Goal: Transaction & Acquisition: Subscribe to service/newsletter

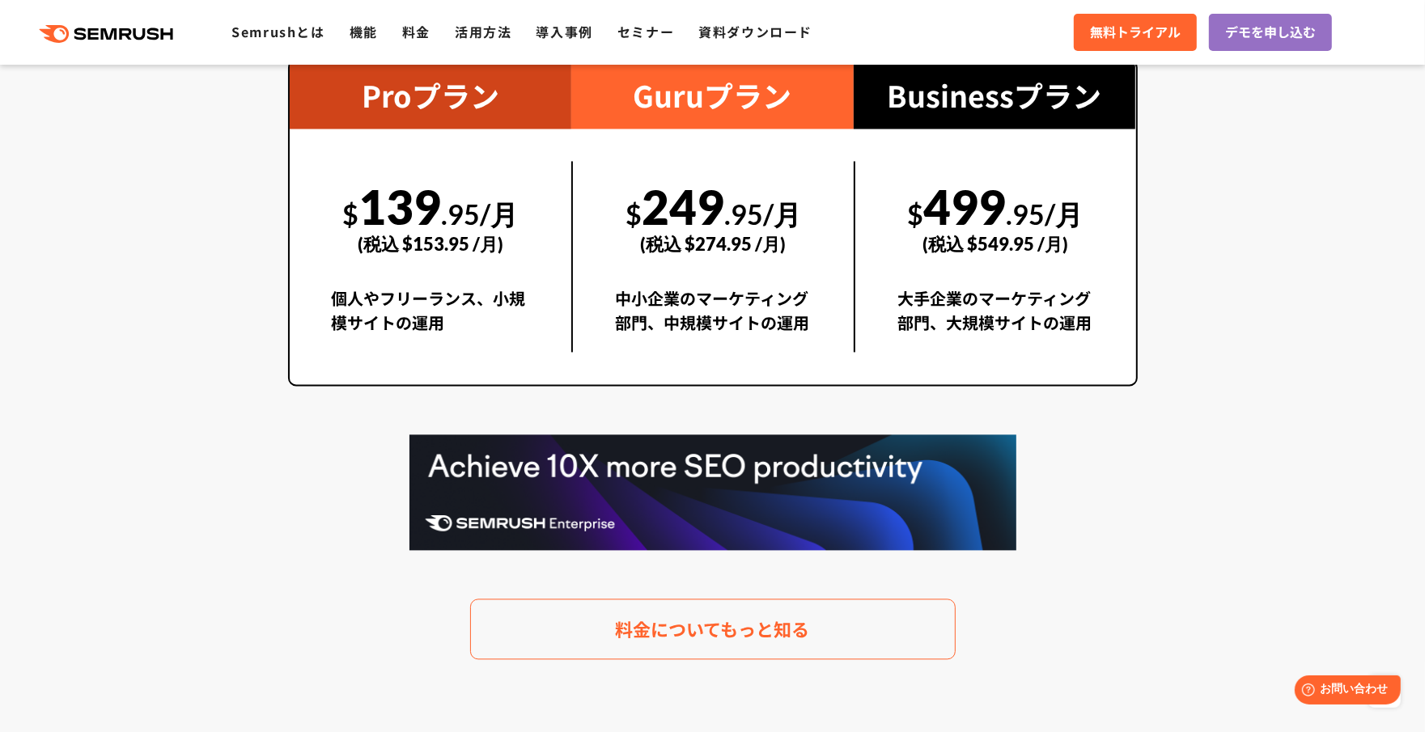
scroll to position [3034, 0]
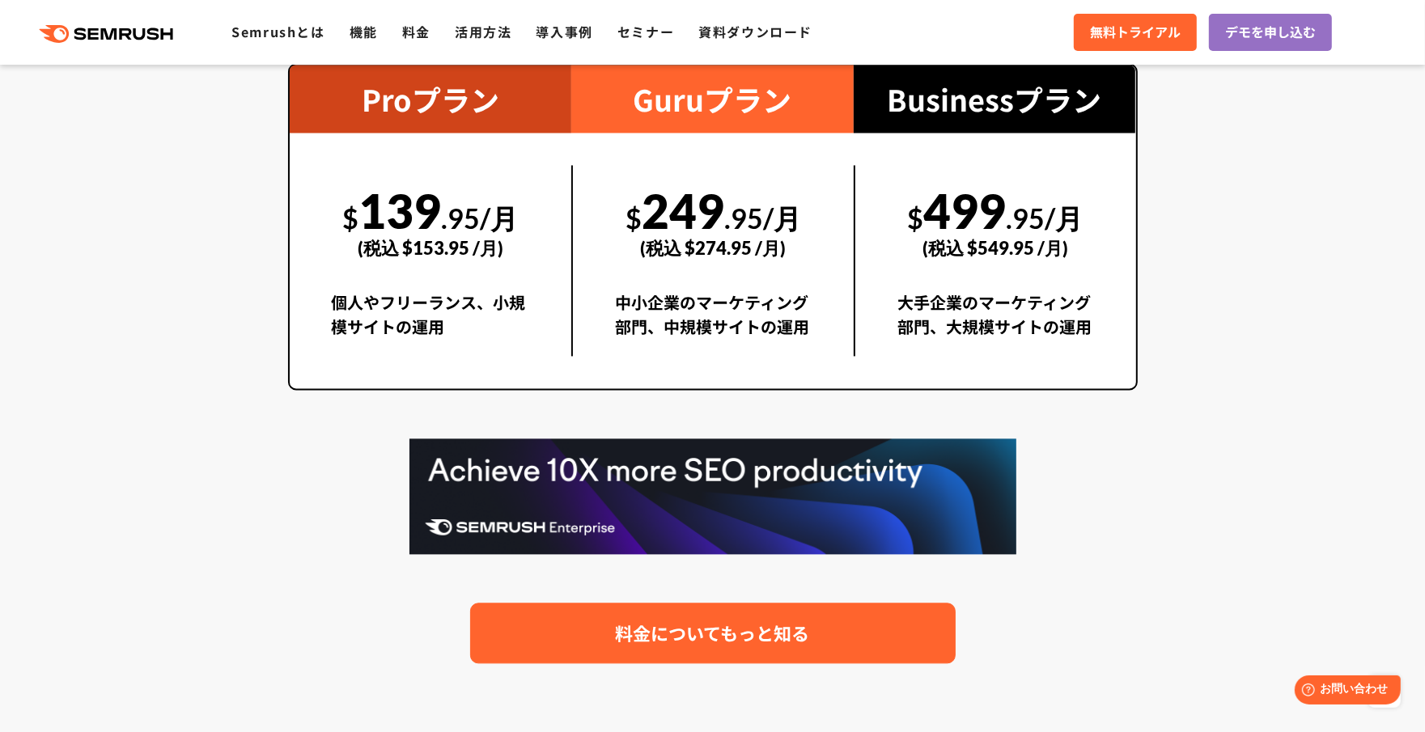
click at [634, 651] on link "料金についてもっと知る" at bounding box center [713, 633] width 486 height 61
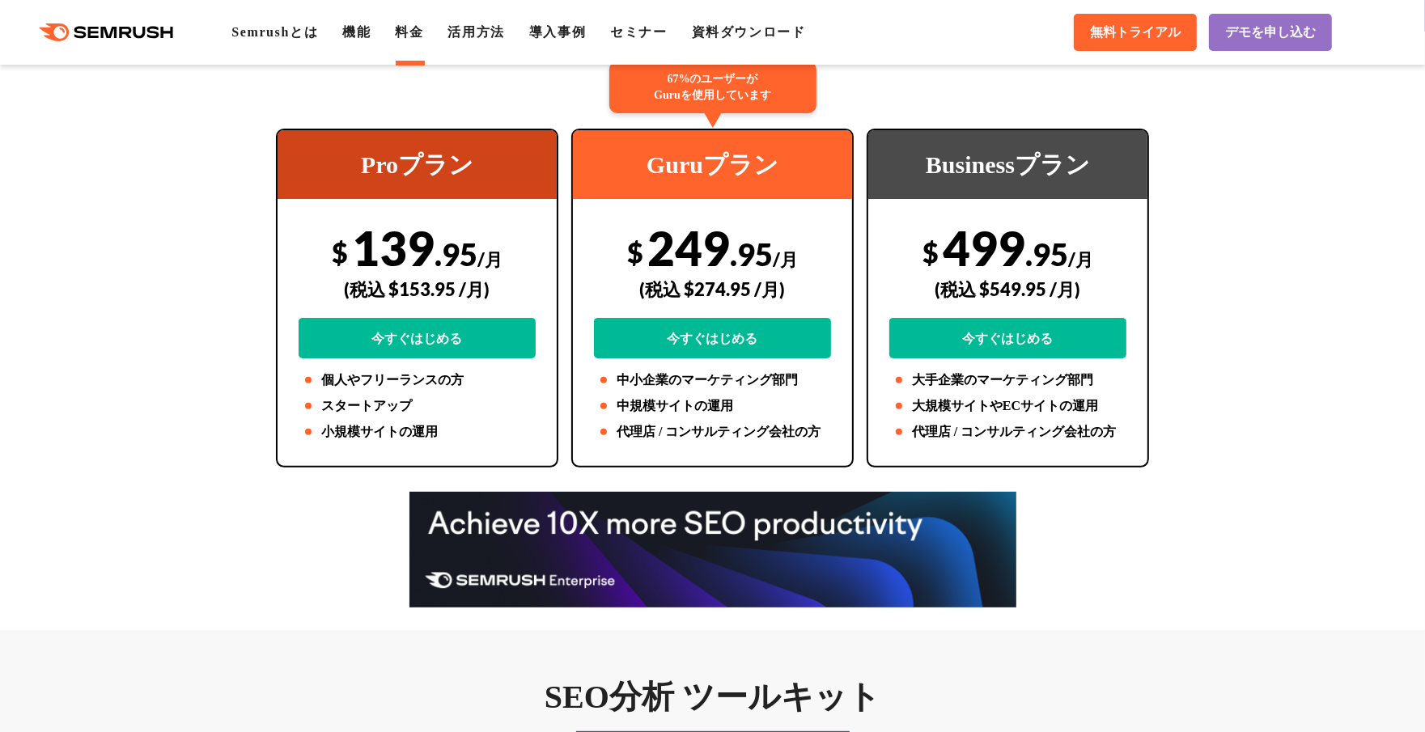
scroll to position [356, 0]
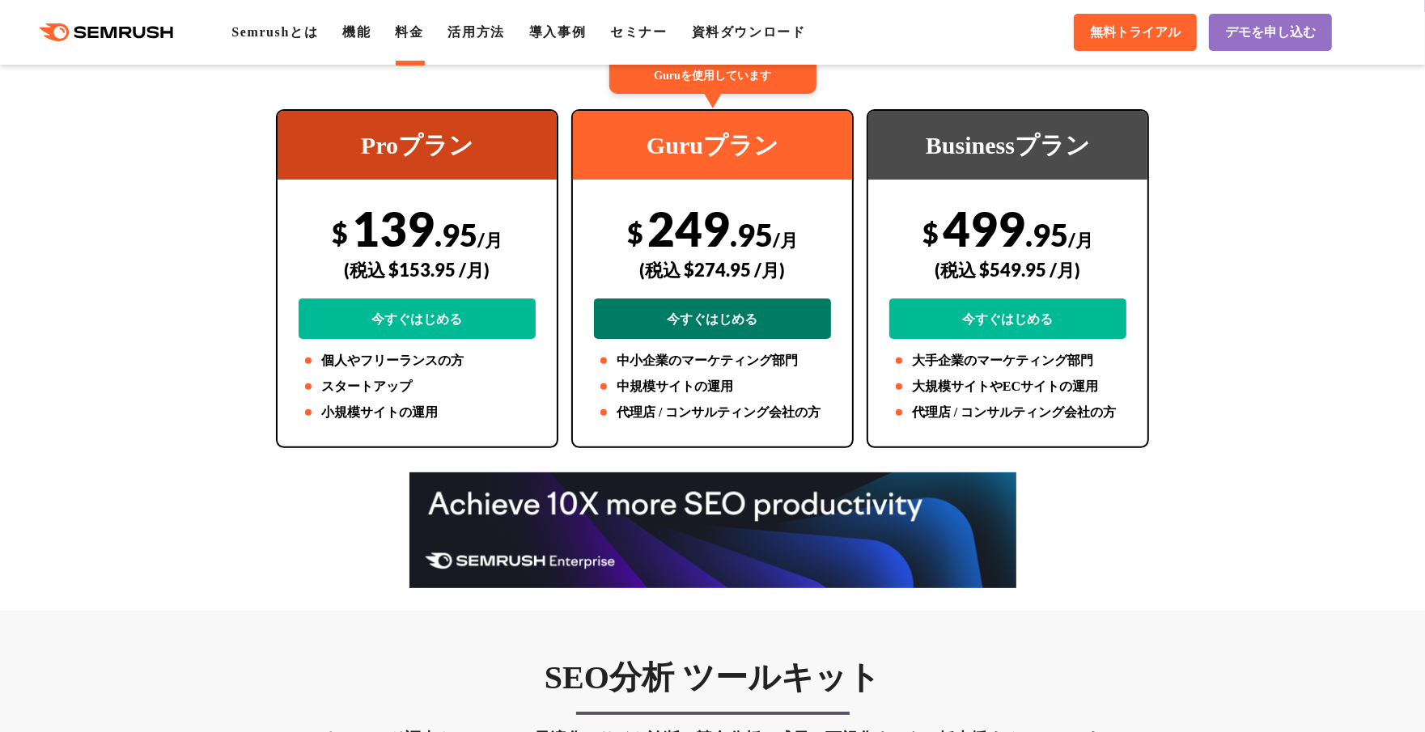
click at [706, 325] on link "今すぐはじめる" at bounding box center [712, 319] width 237 height 40
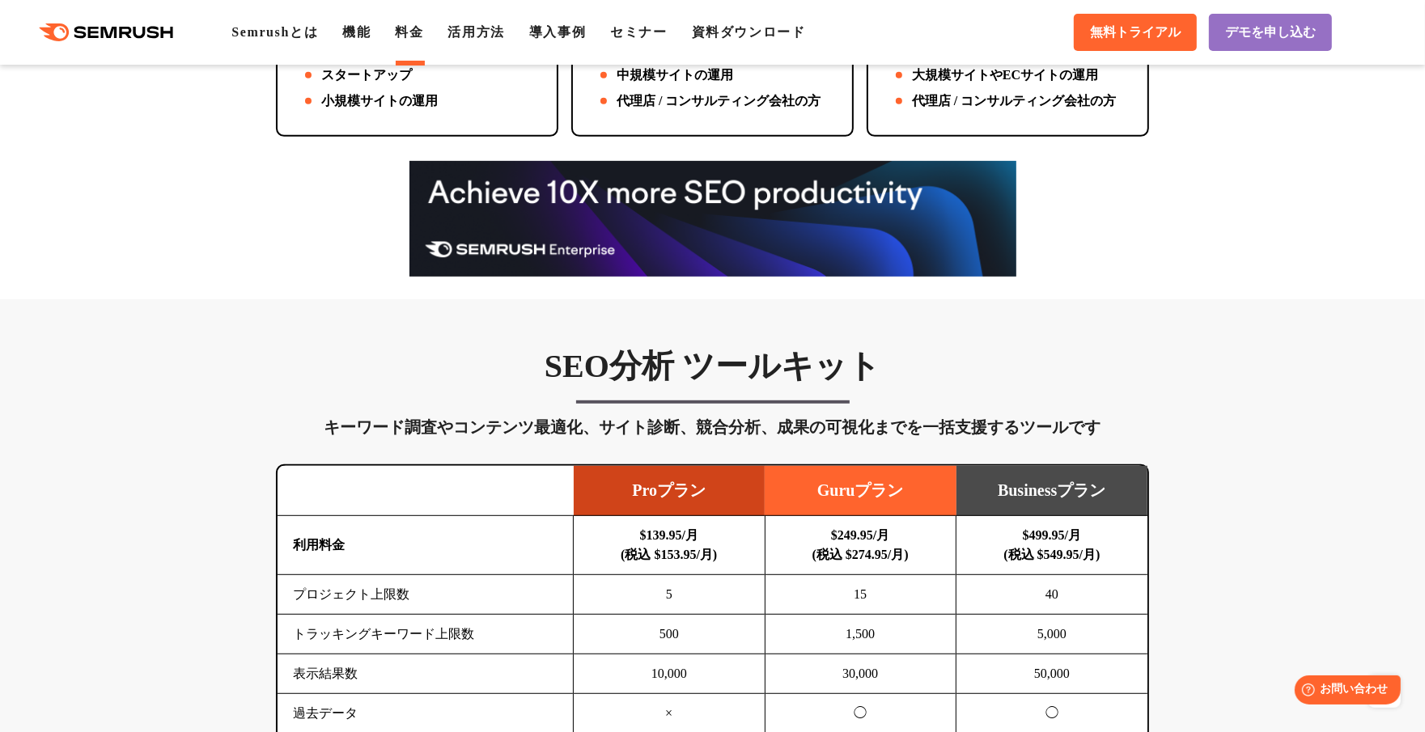
scroll to position [646, 0]
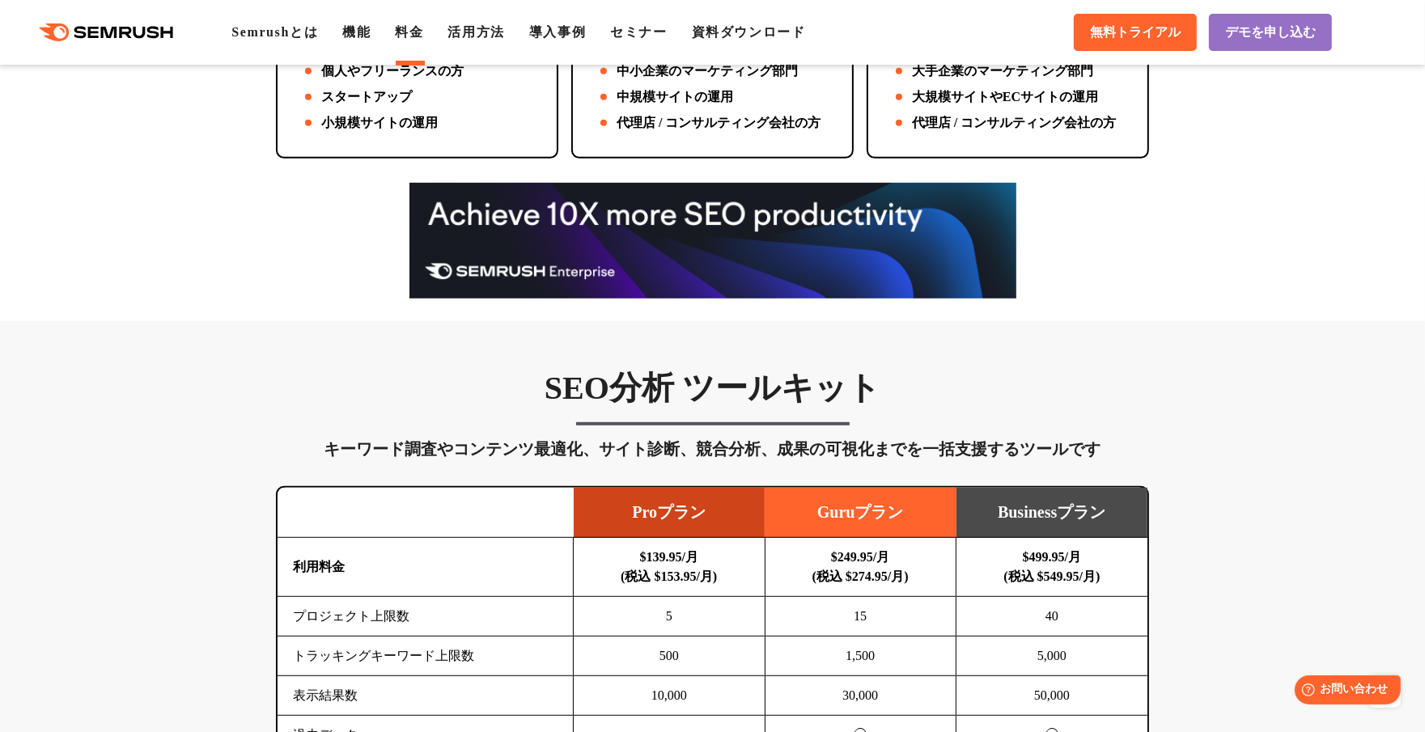
click at [1126, 402] on h3 "SEO分析 ツールキット" at bounding box center [712, 388] width 873 height 40
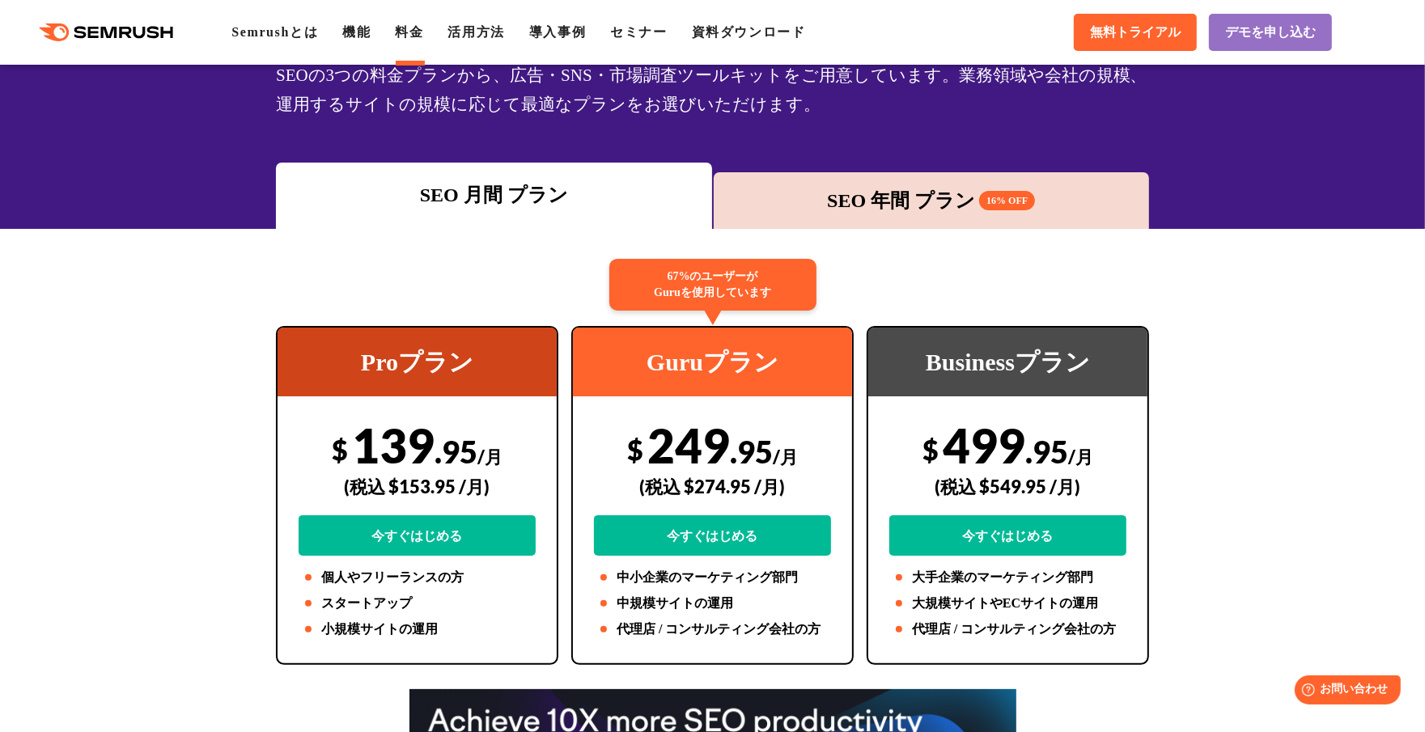
scroll to position [0, 0]
